Goal: Task Accomplishment & Management: Use online tool/utility

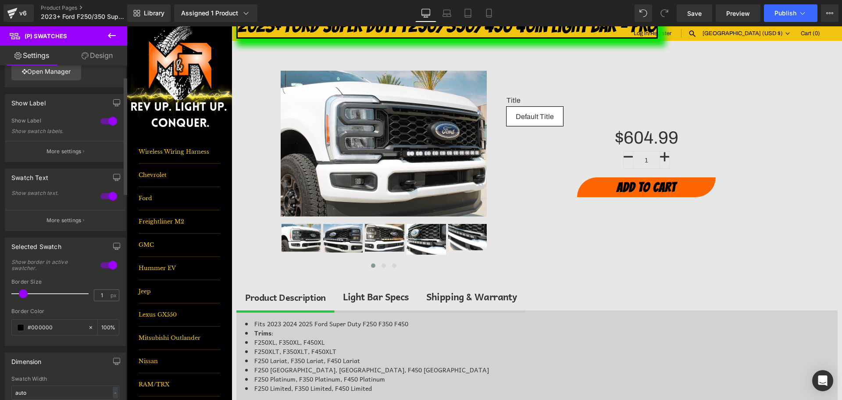
scroll to position [44, 0]
click at [102, 293] on input "1" at bounding box center [101, 292] width 15 height 11
type input "5"
click at [27, 322] on div "#000000" at bounding box center [50, 324] width 76 height 15
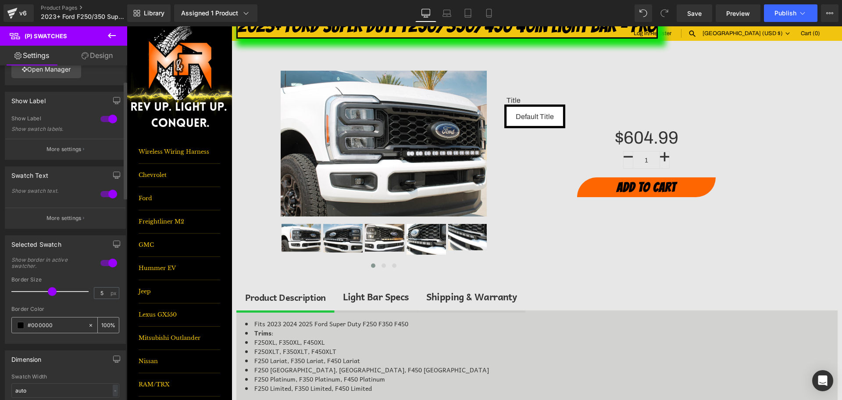
click at [46, 325] on input "#000000" at bounding box center [56, 325] width 56 height 10
type input "0"
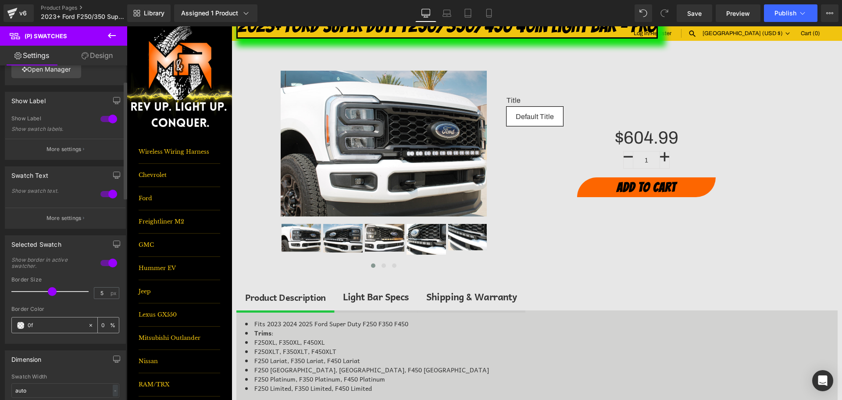
type input "0fe"
type input "100"
type input "0fe0"
type input "0"
type input "0fe013"
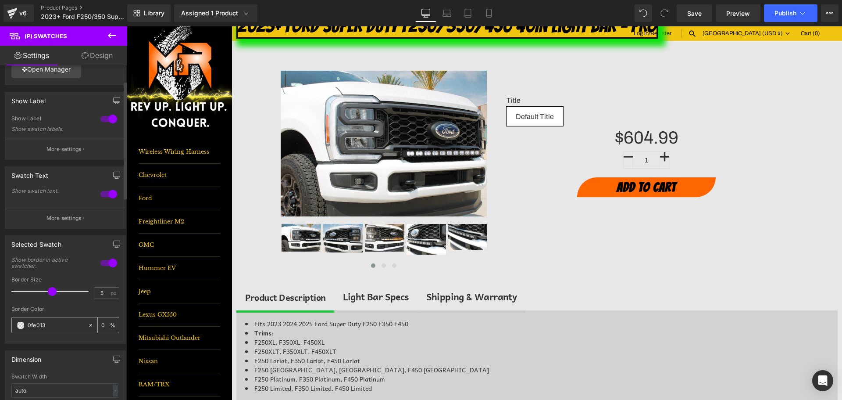
type input "100"
type input "#0fe013"
click at [694, 8] on link "Save" at bounding box center [695, 13] width 36 height 18
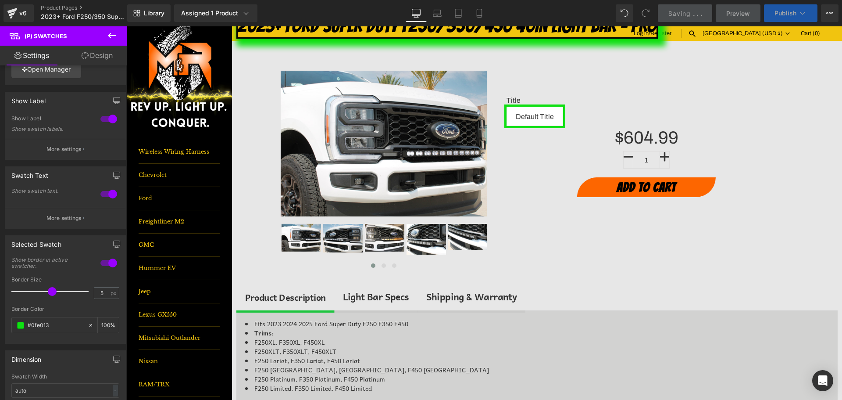
click at [778, 15] on span "Publish" at bounding box center [786, 13] width 22 height 7
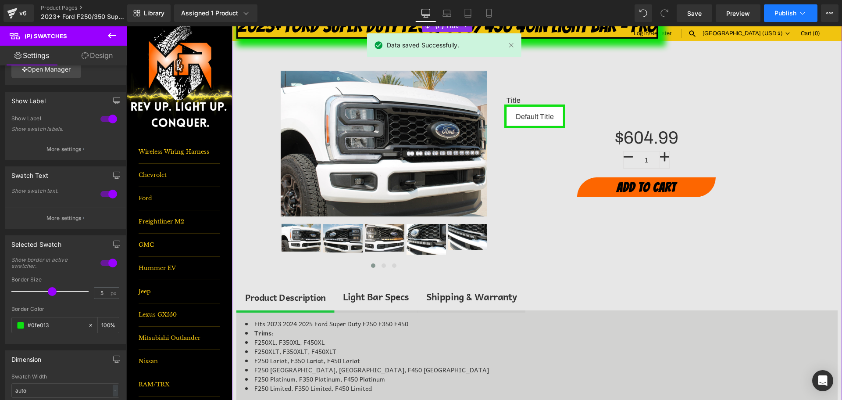
click at [784, 18] on button "Publish" at bounding box center [791, 13] width 54 height 18
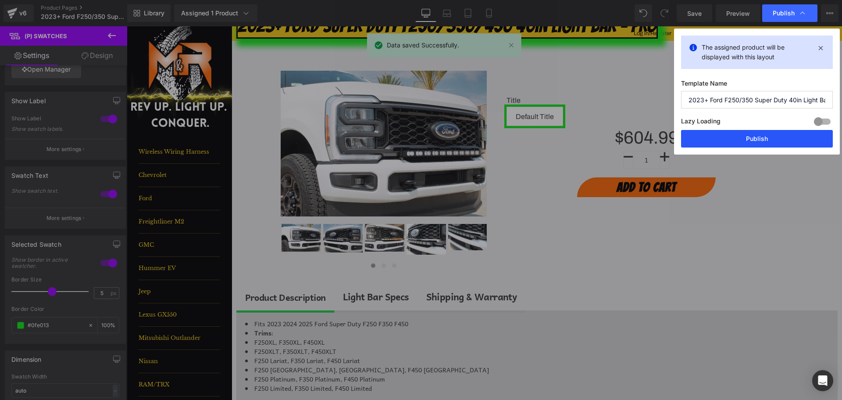
click at [777, 136] on button "Publish" at bounding box center [757, 139] width 152 height 18
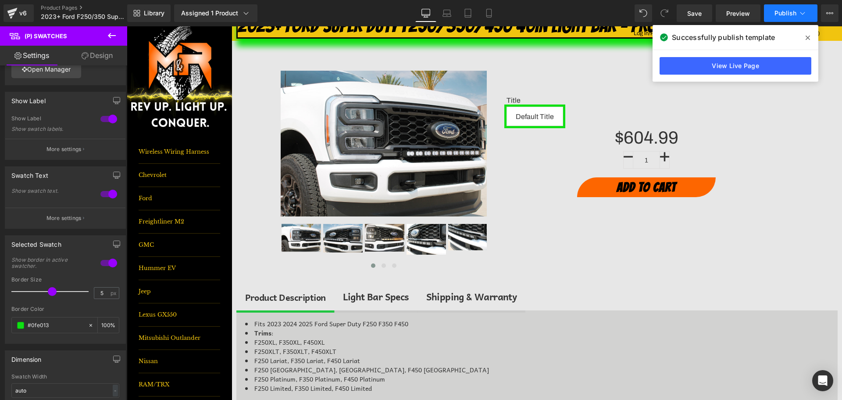
click at [793, 13] on span "Publish" at bounding box center [786, 13] width 22 height 7
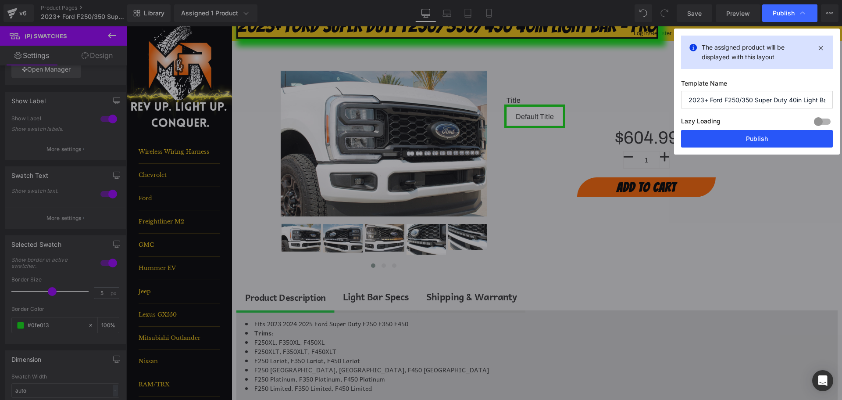
click at [767, 140] on button "Publish" at bounding box center [757, 139] width 152 height 18
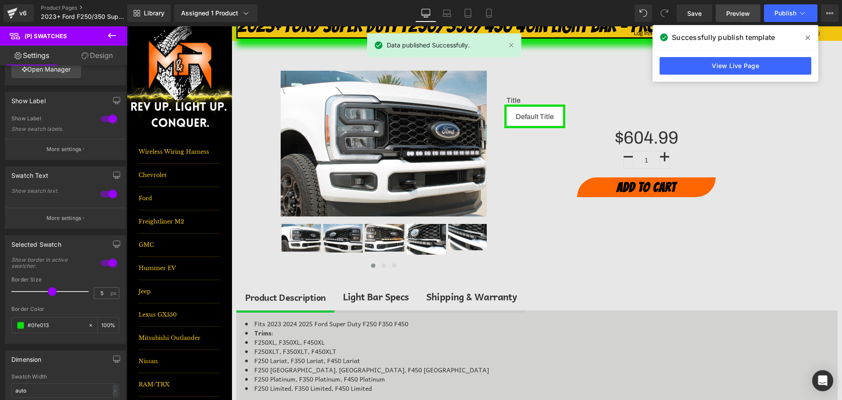
click at [721, 8] on link "Preview" at bounding box center [738, 13] width 45 height 18
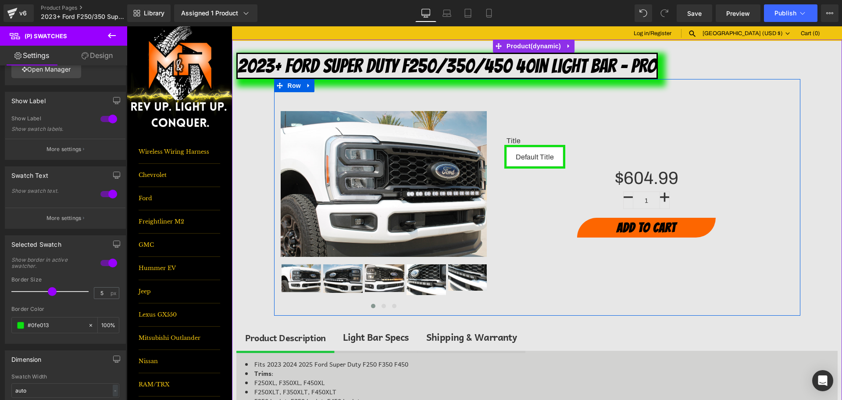
scroll to position [0, 0]
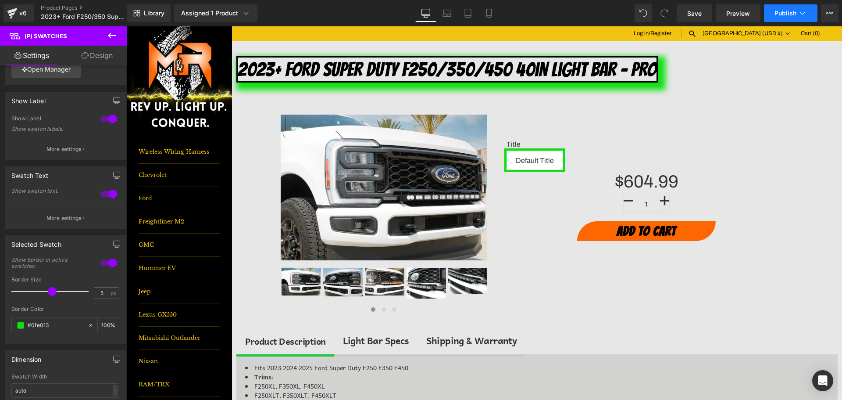
click at [789, 14] on span "Publish" at bounding box center [786, 13] width 22 height 7
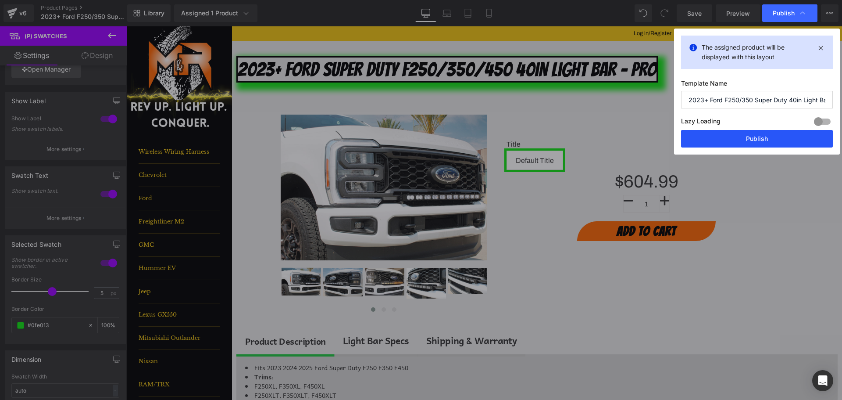
click at [765, 140] on button "Publish" at bounding box center [757, 139] width 152 height 18
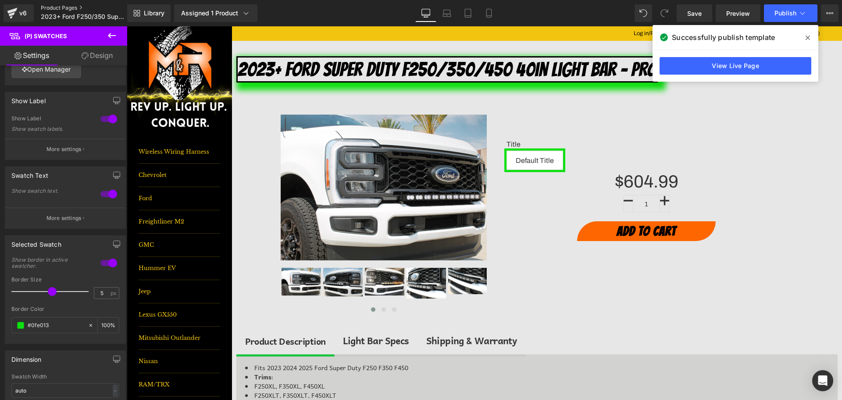
click at [61, 10] on link "Product Pages" at bounding box center [91, 7] width 101 height 7
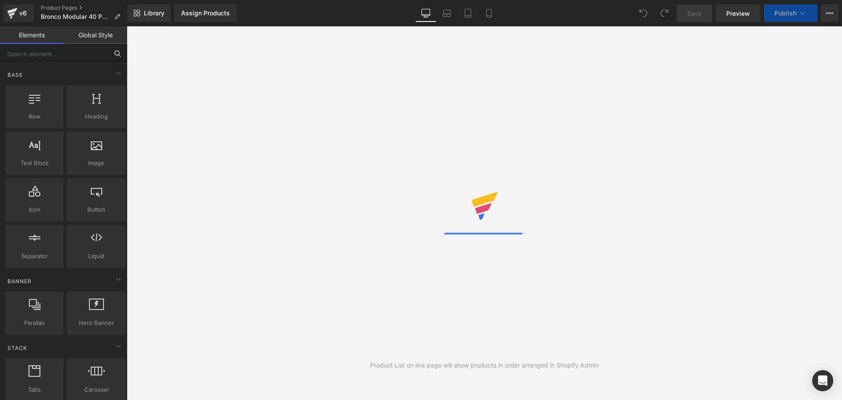
click at [79, 50] on input "text" at bounding box center [54, 53] width 108 height 19
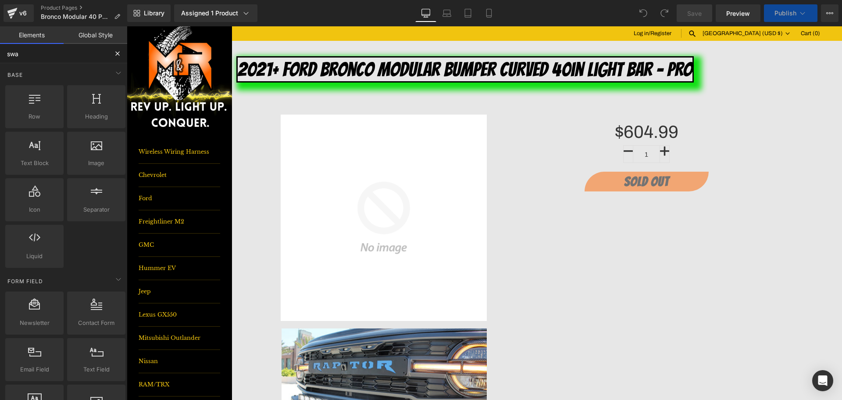
type input "swa"
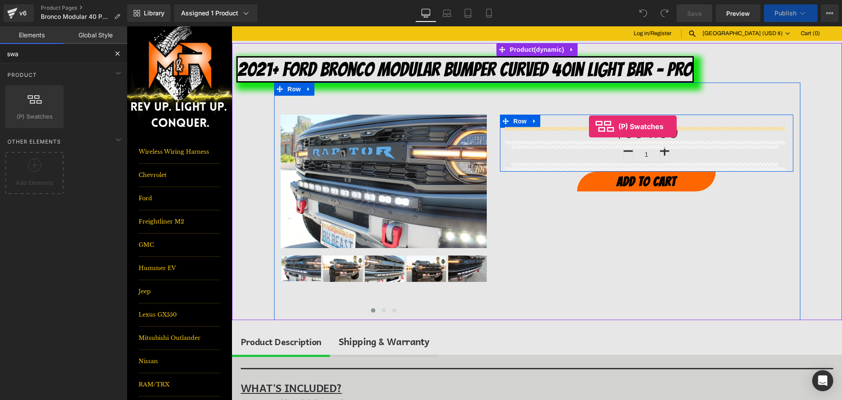
drag, startPoint x: 149, startPoint y: 143, endPoint x: 589, endPoint y: 126, distance: 440.3
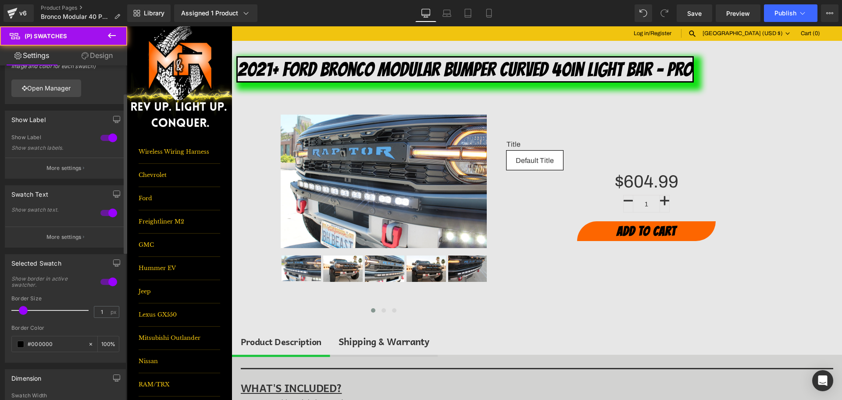
scroll to position [88, 0]
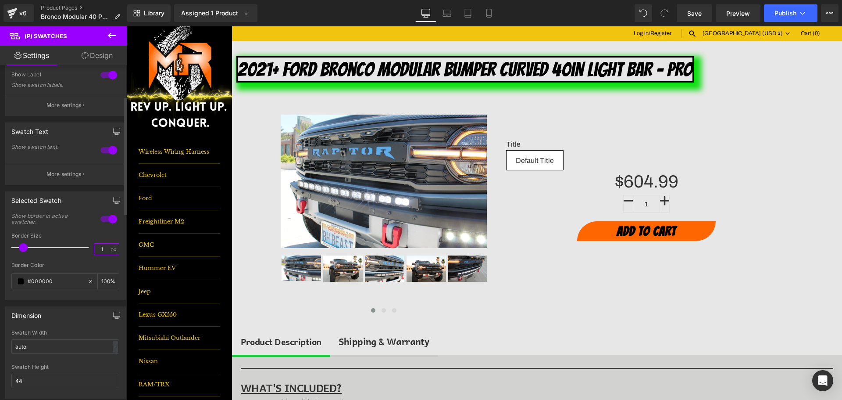
drag, startPoint x: 102, startPoint y: 250, endPoint x: 91, endPoint y: 252, distance: 10.9
click at [94, 252] on input "1" at bounding box center [101, 248] width 15 height 11
type input "5"
click at [45, 285] on input "#000000" at bounding box center [56, 281] width 56 height 10
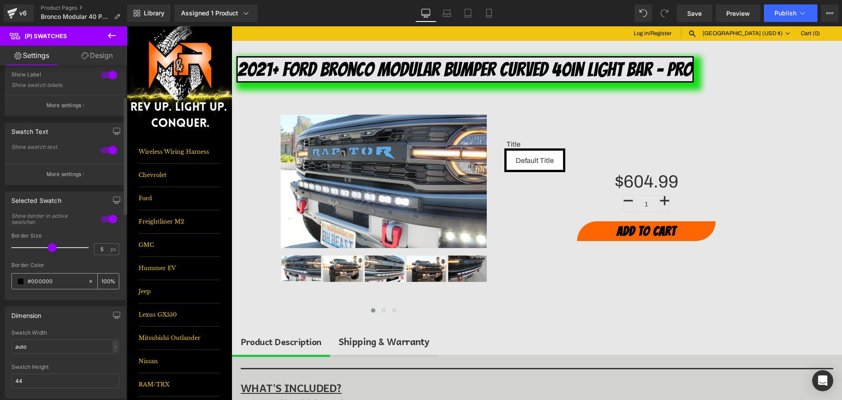
click at [45, 285] on input "#000000" at bounding box center [56, 281] width 56 height 10
type input "fe"
type input "0"
type input "f"
type input "0fe"
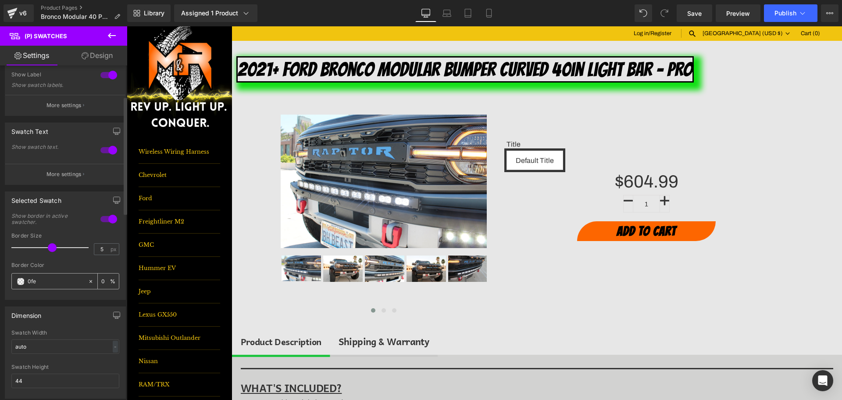
type input "100"
type input "0fe0"
type input "0"
type input "0fe013"
type input "100"
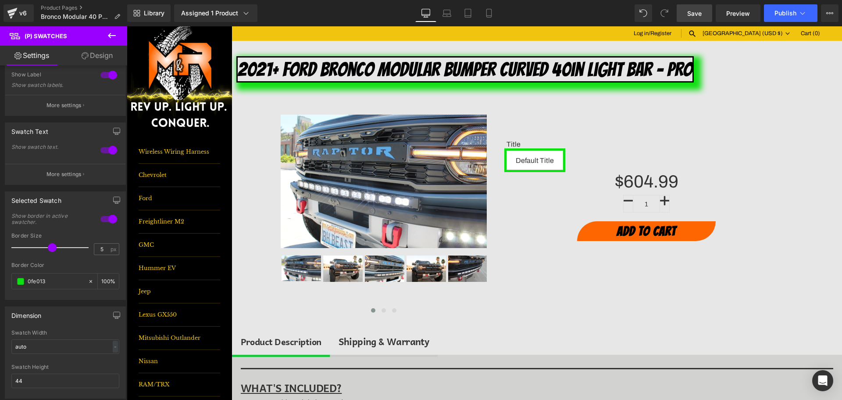
type input "#0fe013"
click at [709, 13] on link "Save" at bounding box center [695, 13] width 36 height 18
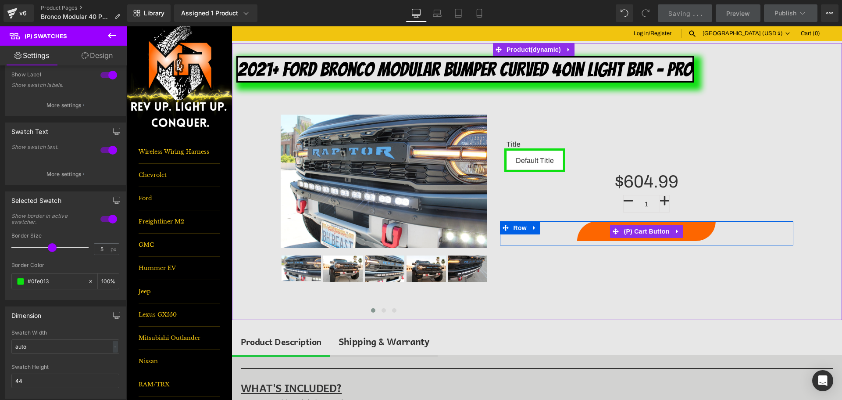
scroll to position [175, 0]
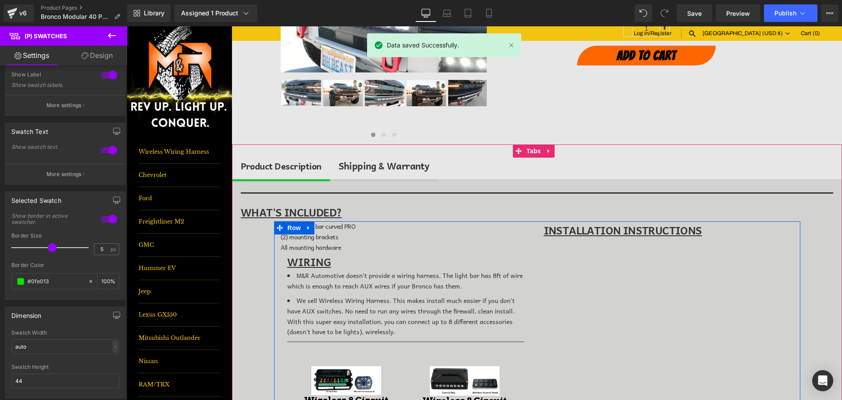
click at [323, 226] on span "(1) 40in light bar curved PRO" at bounding box center [318, 226] width 75 height 10
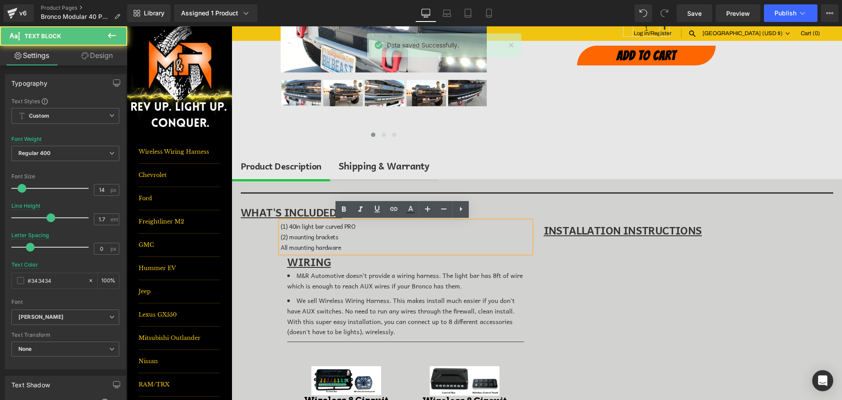
click at [299, 226] on span "(1) 40in light bar curved PRO" at bounding box center [318, 226] width 75 height 10
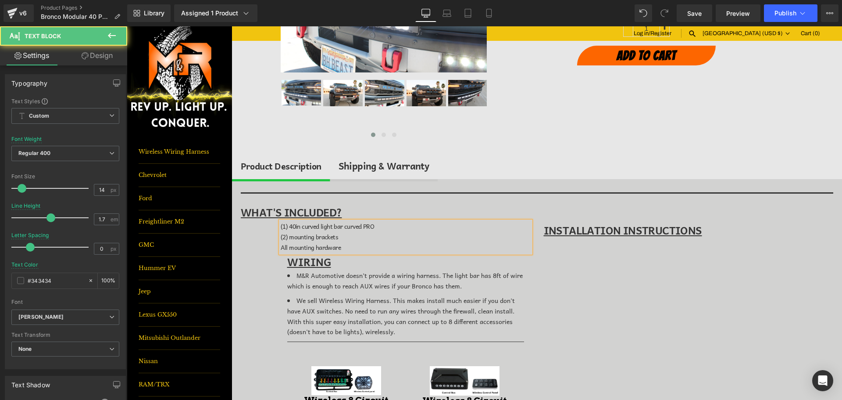
click at [347, 225] on span "(1) 40in curved light bar curved PRO" at bounding box center [327, 226] width 93 height 10
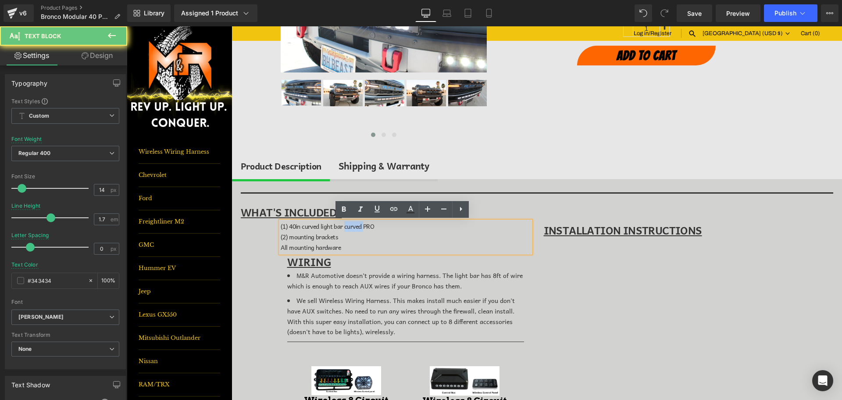
click at [347, 225] on span "(1) 40in curved light bar curved PRO" at bounding box center [327, 226] width 93 height 10
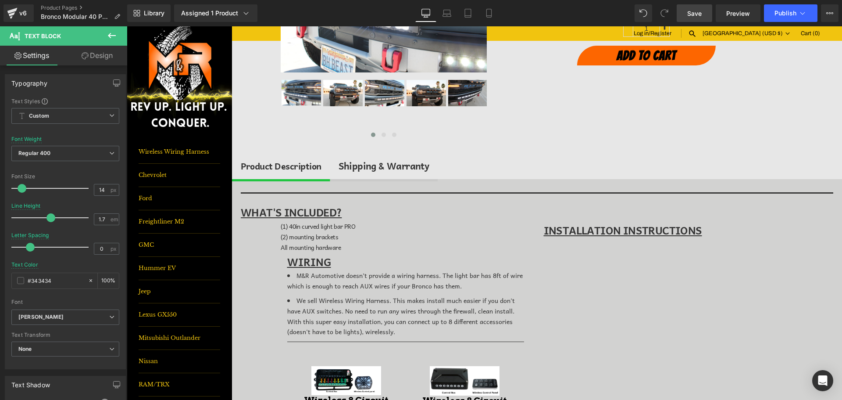
click at [709, 14] on link "Save" at bounding box center [695, 13] width 36 height 18
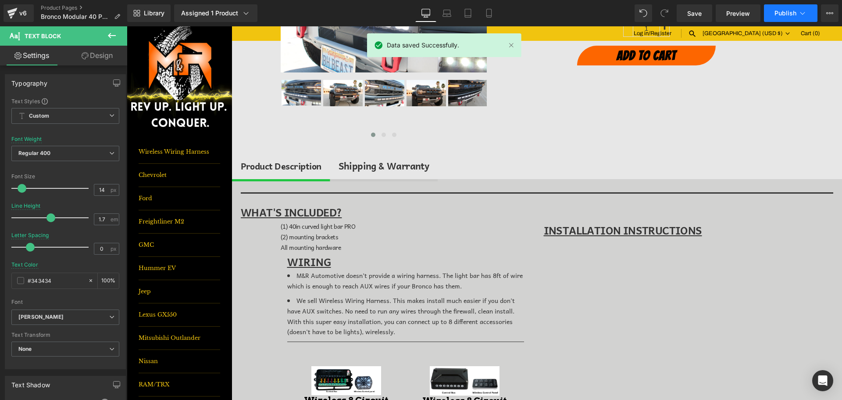
click at [787, 13] on span "Publish" at bounding box center [786, 13] width 22 height 7
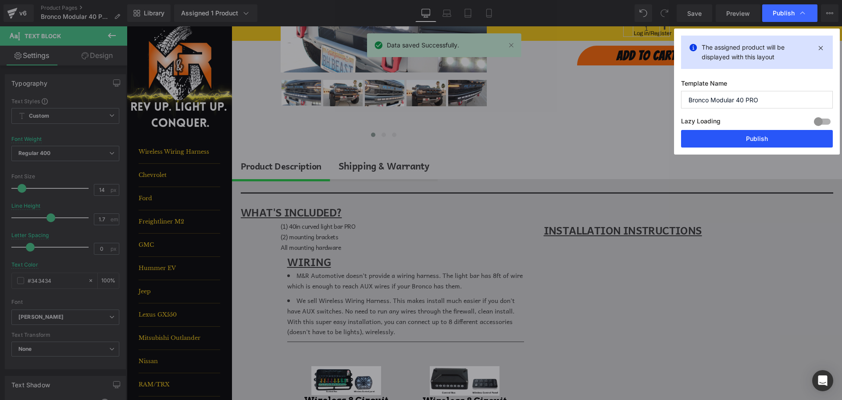
click at [773, 137] on button "Publish" at bounding box center [757, 139] width 152 height 18
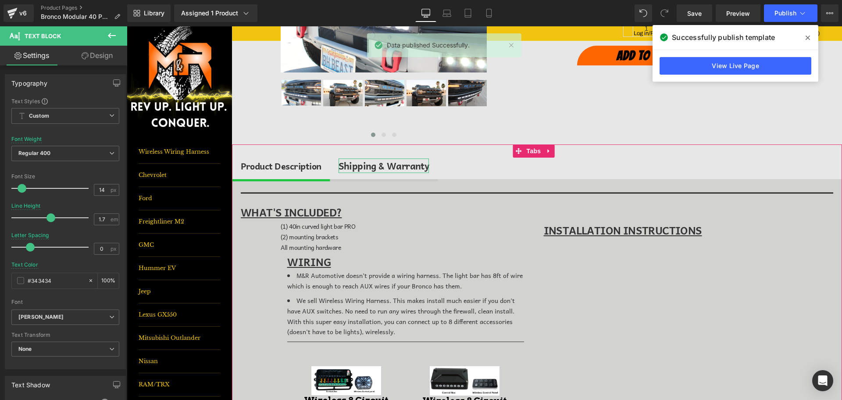
drag, startPoint x: 411, startPoint y: 169, endPoint x: 417, endPoint y: 168, distance: 5.4
click at [411, 169] on div "Shipping & Warranty" at bounding box center [384, 165] width 91 height 15
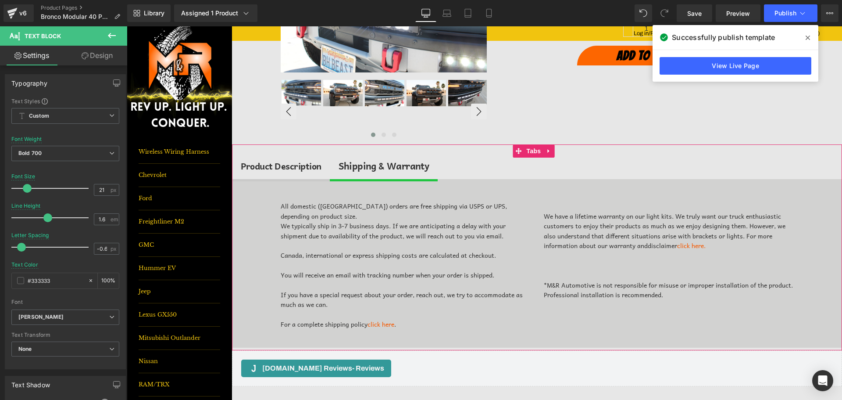
click at [530, 152] on span "Tabs" at bounding box center [534, 150] width 19 height 13
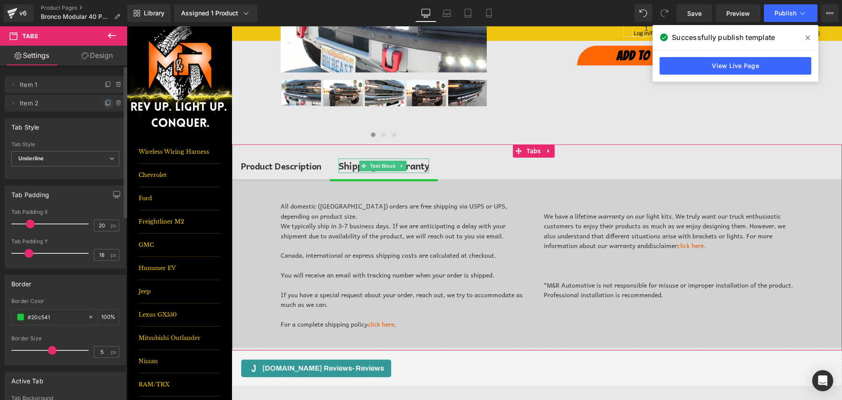
click at [105, 104] on icon at bounding box center [108, 103] width 7 height 7
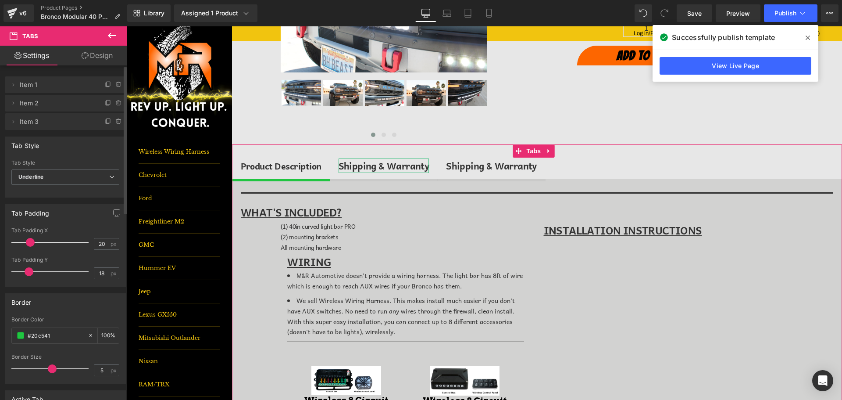
click at [390, 168] on div "Shipping & Warranty" at bounding box center [384, 165] width 91 height 15
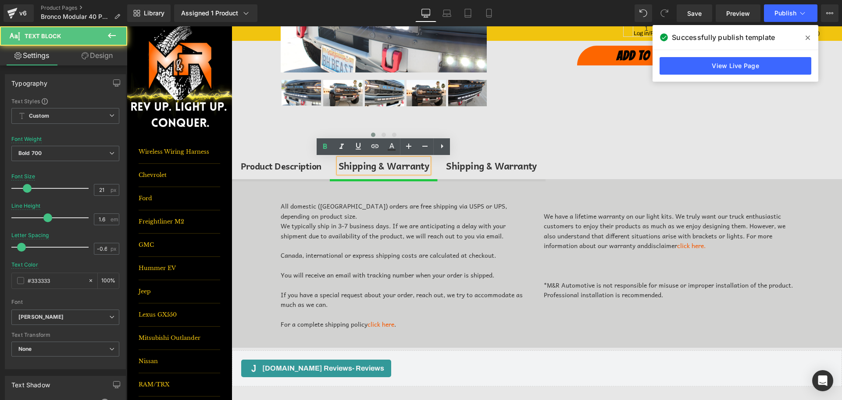
click at [394, 165] on div "Shipping & Warranty" at bounding box center [384, 165] width 91 height 15
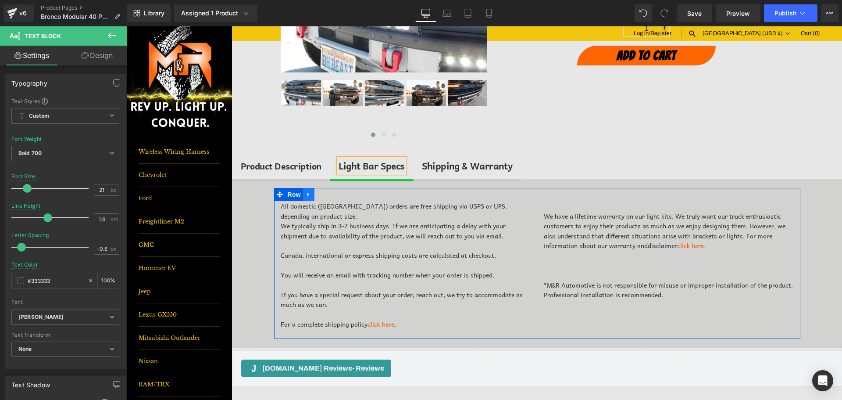
click at [306, 195] on icon at bounding box center [309, 194] width 6 height 7
click at [331, 195] on icon at bounding box center [332, 194] width 6 height 6
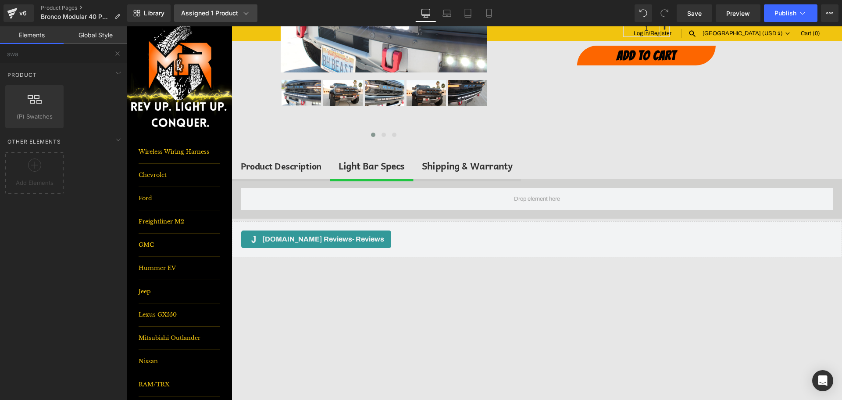
click at [205, 19] on link "Assigned 1 Product" at bounding box center [215, 13] width 83 height 18
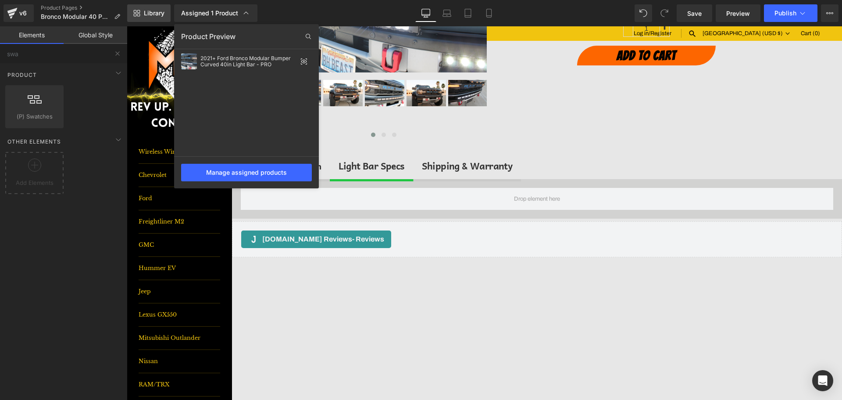
click at [163, 15] on span "Library" at bounding box center [154, 13] width 21 height 8
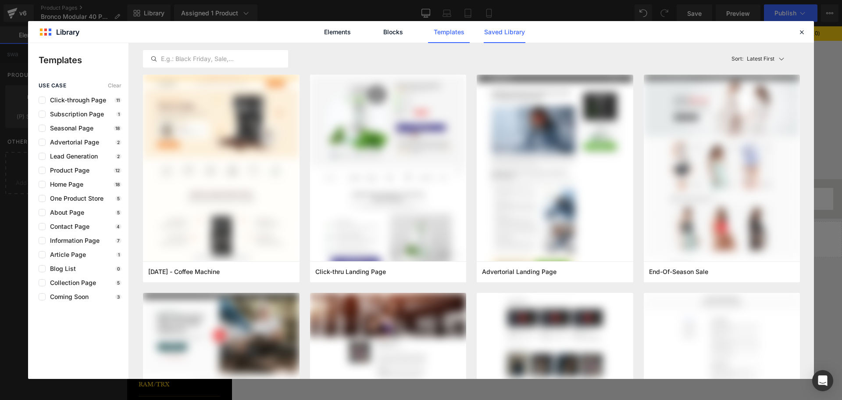
click at [504, 32] on link "Saved Library" at bounding box center [505, 32] width 42 height 22
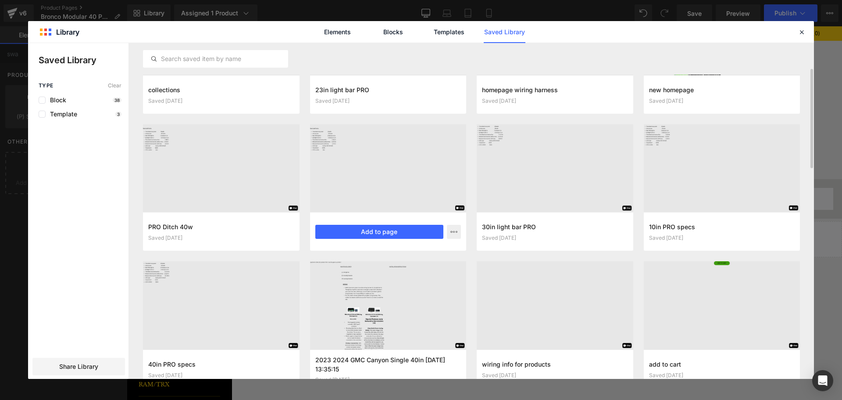
scroll to position [154, 0]
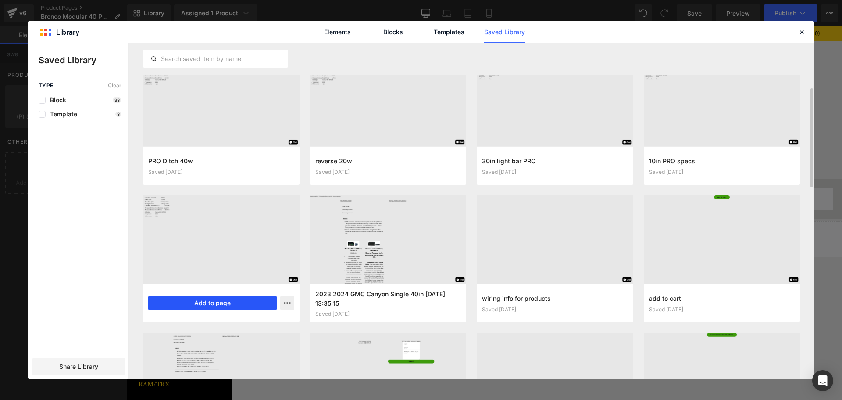
click at [213, 306] on button "Add to page" at bounding box center [212, 303] width 129 height 14
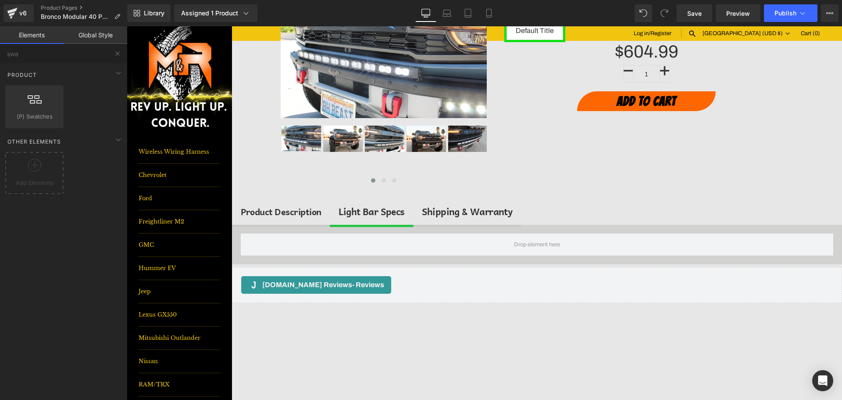
scroll to position [126, 0]
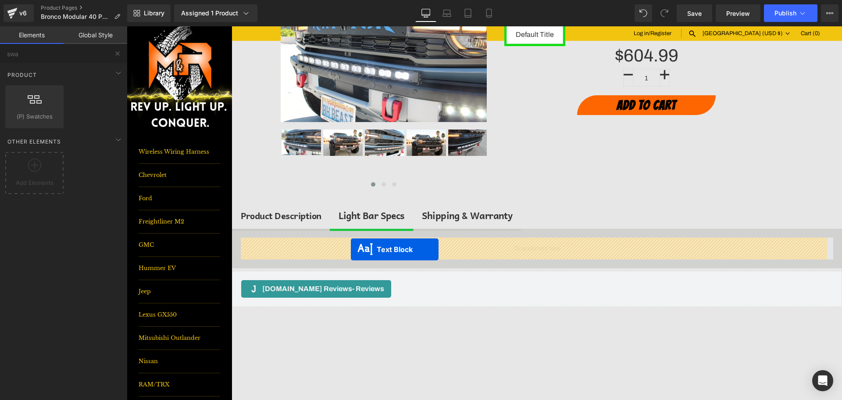
drag, startPoint x: 508, startPoint y: 346, endPoint x: 351, endPoint y: 249, distance: 184.0
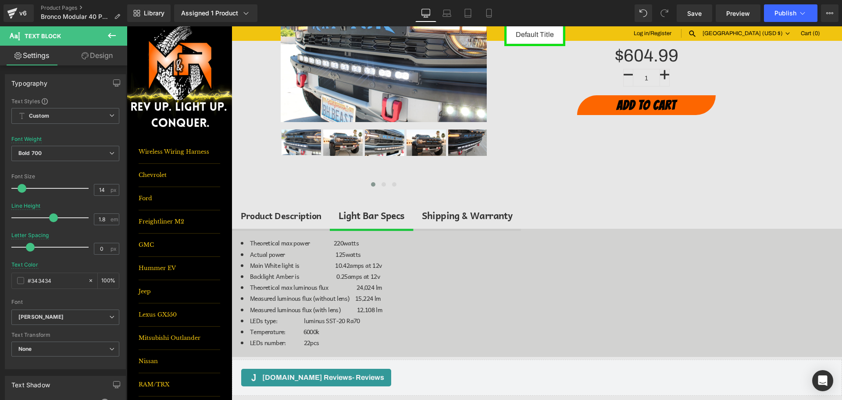
click at [119, 37] on button at bounding box center [112, 35] width 31 height 19
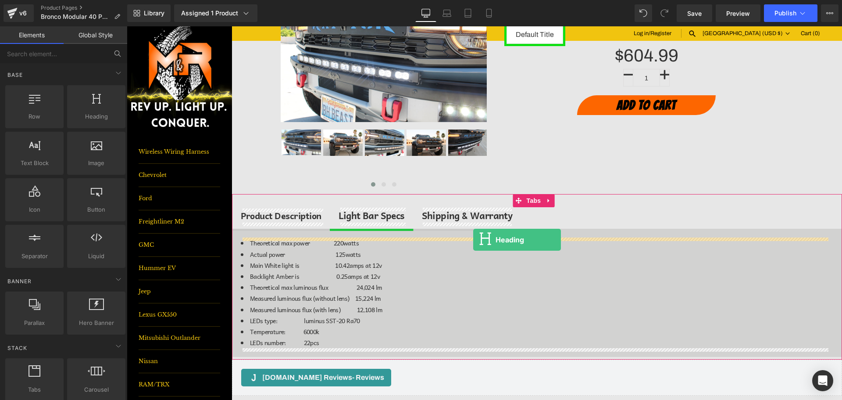
drag, startPoint x: 241, startPoint y: 146, endPoint x: 473, endPoint y: 240, distance: 250.3
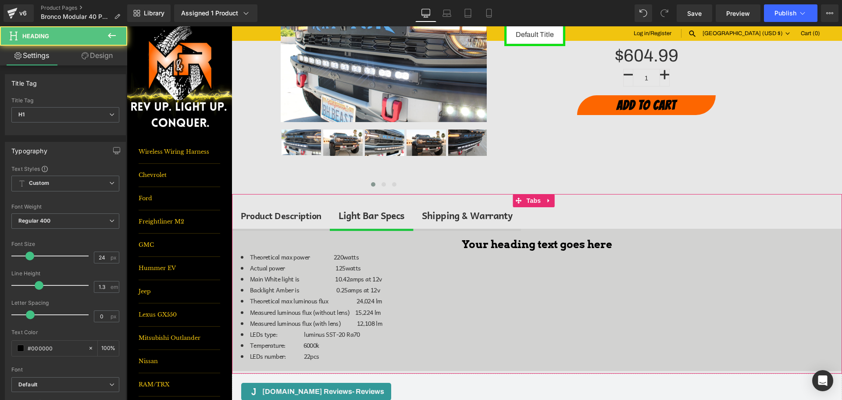
click at [521, 249] on span "Heading" at bounding box center [533, 244] width 24 height 11
click at [519, 249] on span "Heading" at bounding box center [530, 245] width 24 height 11
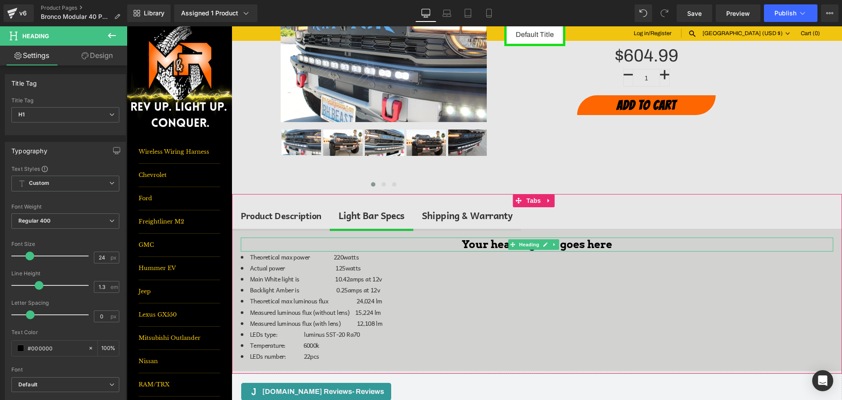
click at [492, 244] on h1 "Your heading text goes here" at bounding box center [537, 244] width 593 height 14
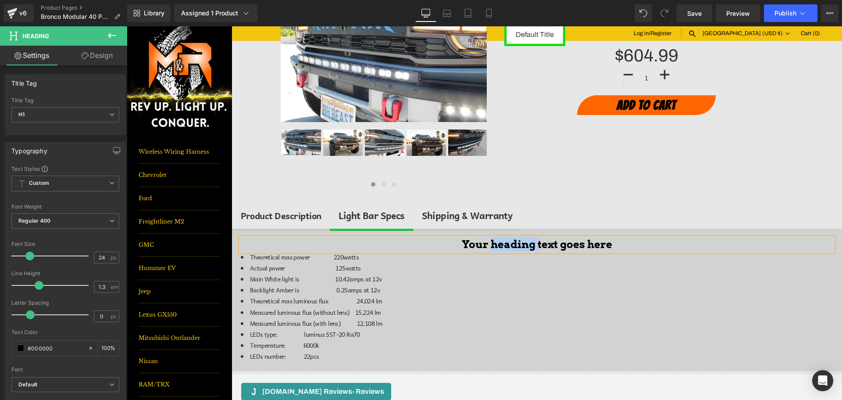
click at [492, 244] on h1 "Your heading text goes here" at bounding box center [537, 244] width 593 height 14
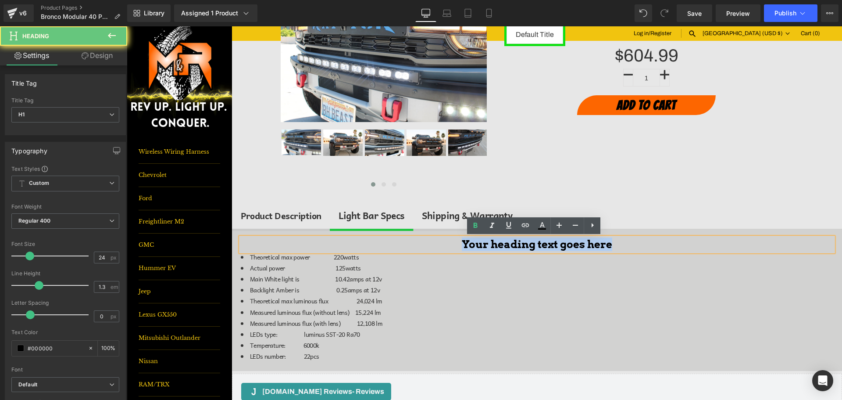
click at [492, 244] on h1 "Your heading text goes here" at bounding box center [537, 244] width 593 height 14
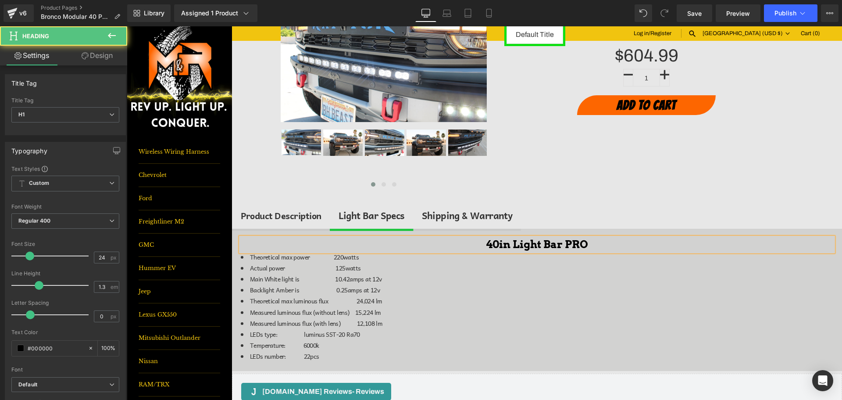
click at [487, 240] on h1 "40in Light Bar PRO" at bounding box center [537, 244] width 593 height 14
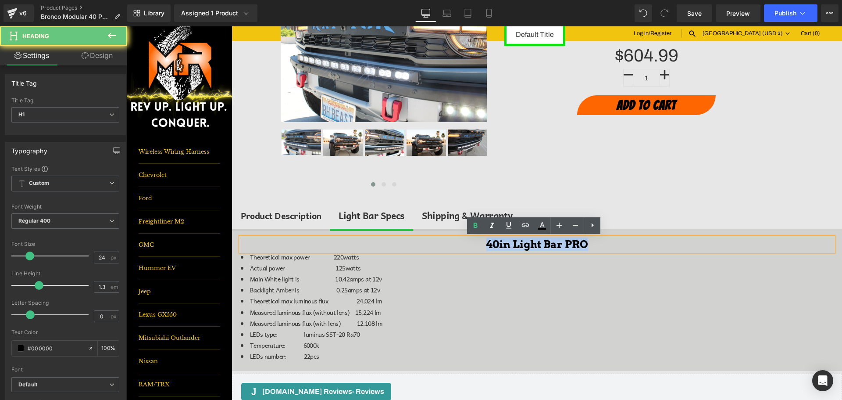
click at [487, 240] on h1 "40in Light Bar PRO" at bounding box center [537, 244] width 593 height 14
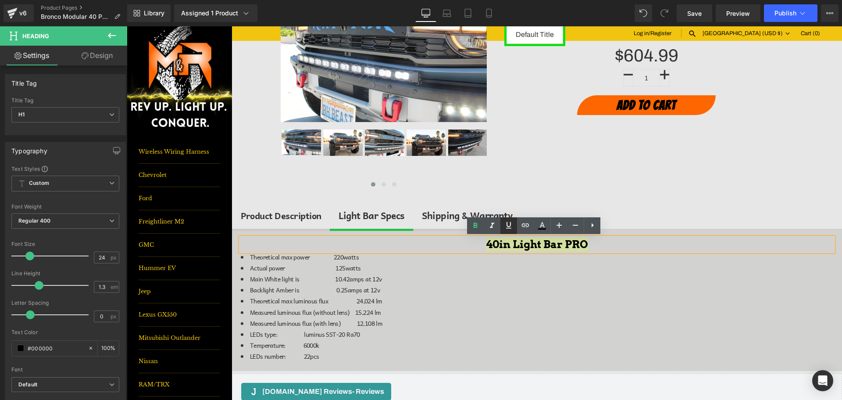
click at [505, 222] on icon at bounding box center [509, 225] width 11 height 11
click at [696, 11] on span "Save" at bounding box center [694, 13] width 14 height 9
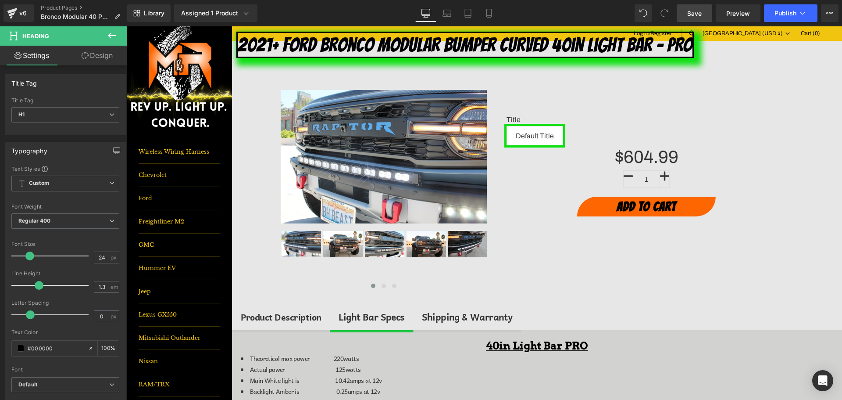
scroll to position [0, 0]
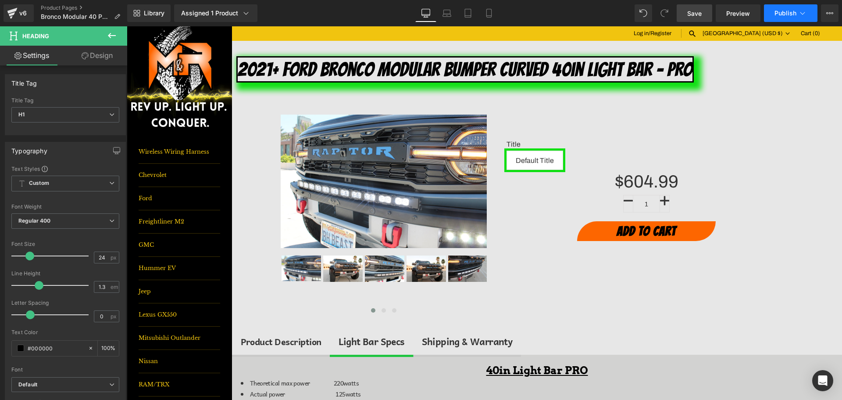
click at [785, 5] on button "Publish" at bounding box center [791, 13] width 54 height 18
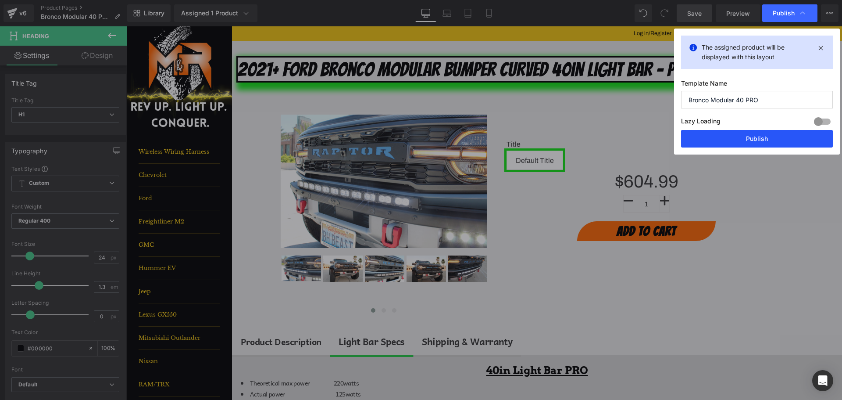
click at [783, 134] on button "Publish" at bounding box center [757, 139] width 152 height 18
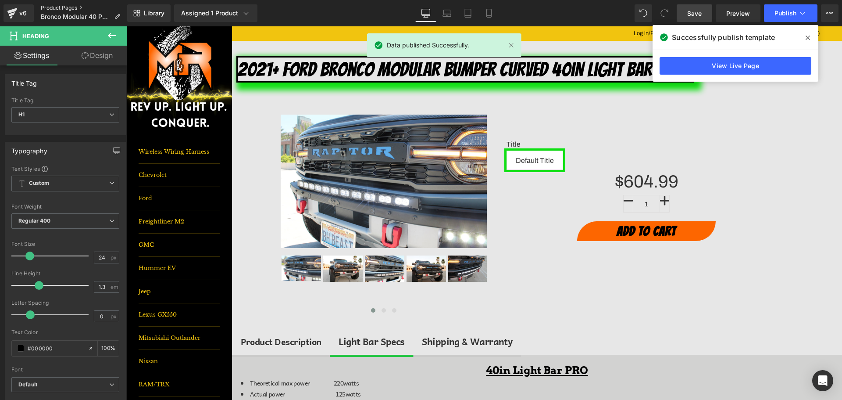
click at [62, 7] on link "Product Pages" at bounding box center [84, 7] width 86 height 7
